Goal: Information Seeking & Learning: Learn about a topic

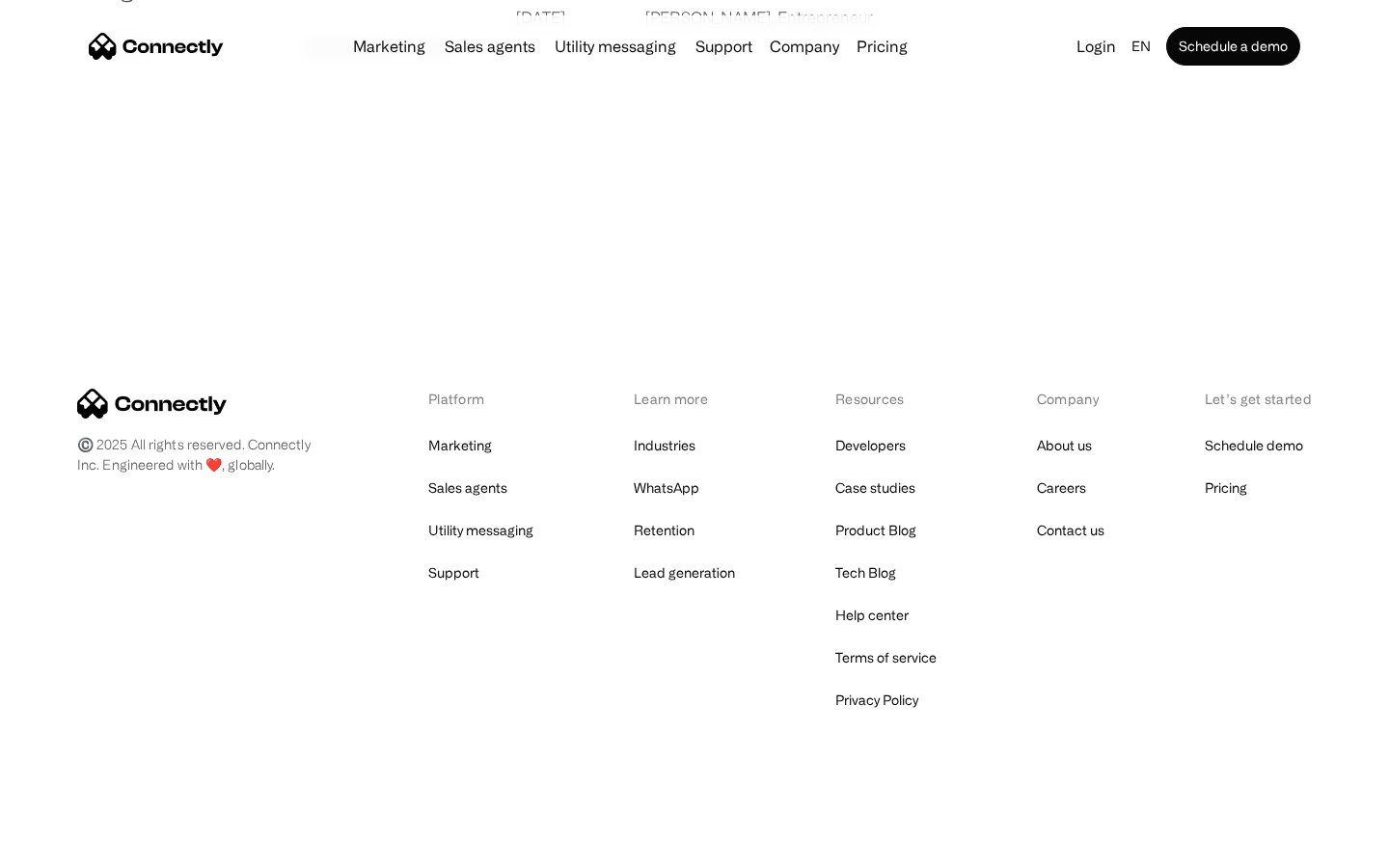
scroll to position [3705, 0]
